Goal: Information Seeking & Learning: Learn about a topic

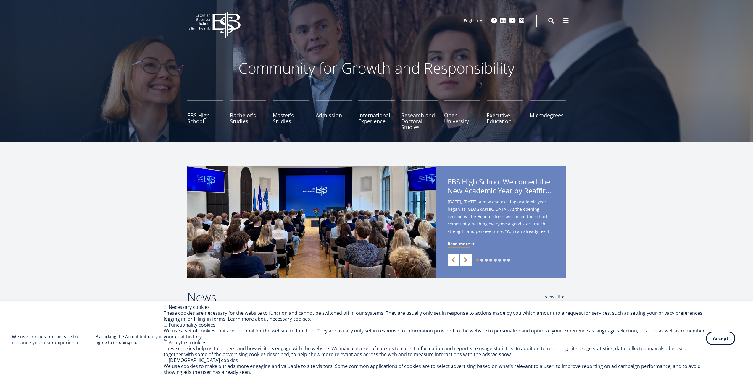
click at [723, 340] on button "Accept" at bounding box center [720, 339] width 29 height 14
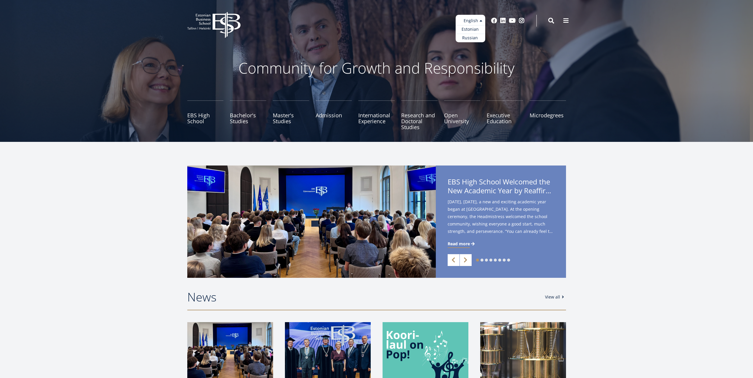
click at [470, 19] on ul "Estonian English Russian" at bounding box center [471, 29] width 30 height 28
click at [470, 28] on link "Estonian" at bounding box center [471, 29] width 30 height 9
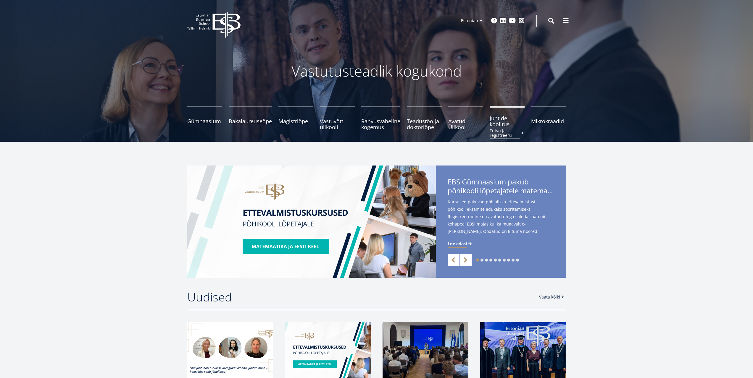
click at [504, 124] on span "Juhtide koolitus Tutvu ja registreeru" at bounding box center [507, 121] width 35 height 12
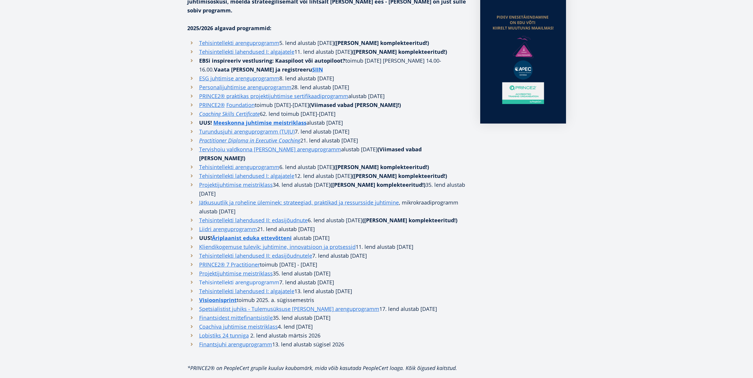
scroll to position [207, 0]
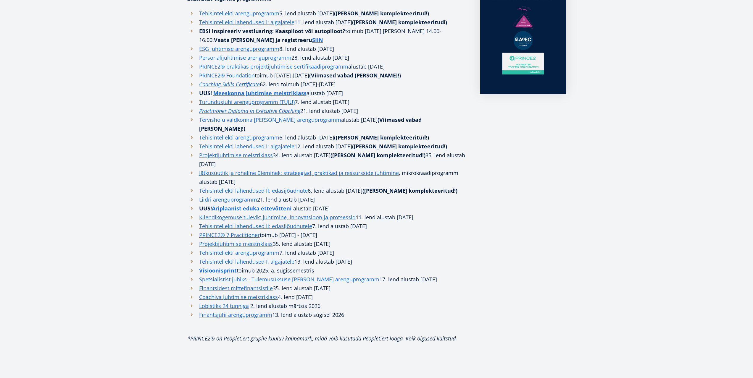
click at [252, 195] on link "Liidri arenguprogramm" at bounding box center [228, 199] width 58 height 9
